Goal: Register for event/course

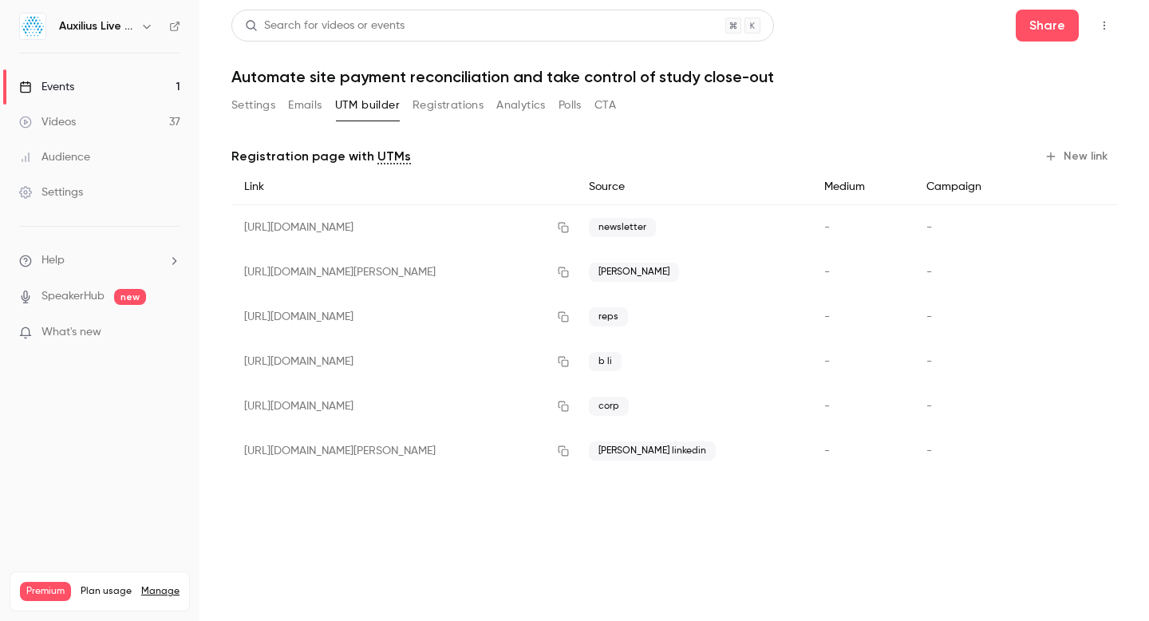
click at [68, 85] on div "Events" at bounding box center [46, 87] width 55 height 16
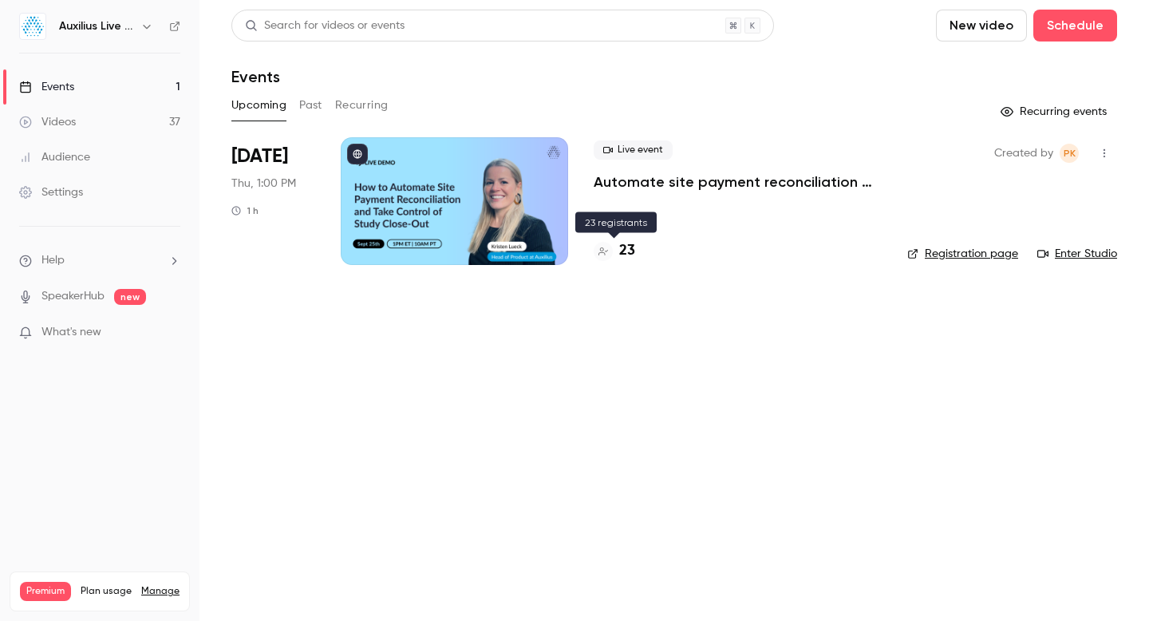
click at [627, 255] on h4 "23" at bounding box center [627, 251] width 16 height 22
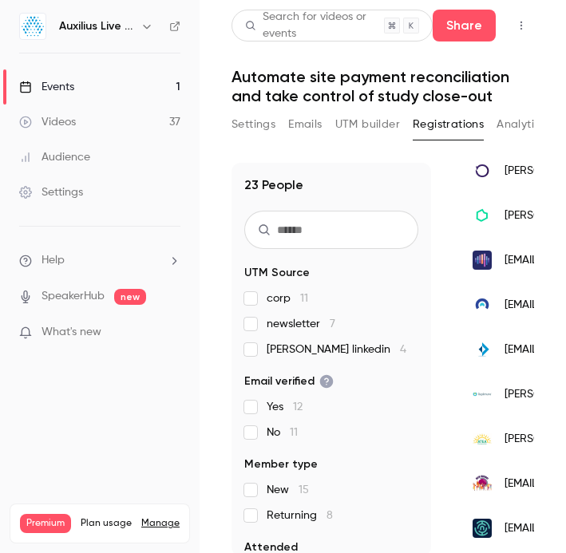
scroll to position [751, 0]
